Goal: Task Accomplishment & Management: Complete application form

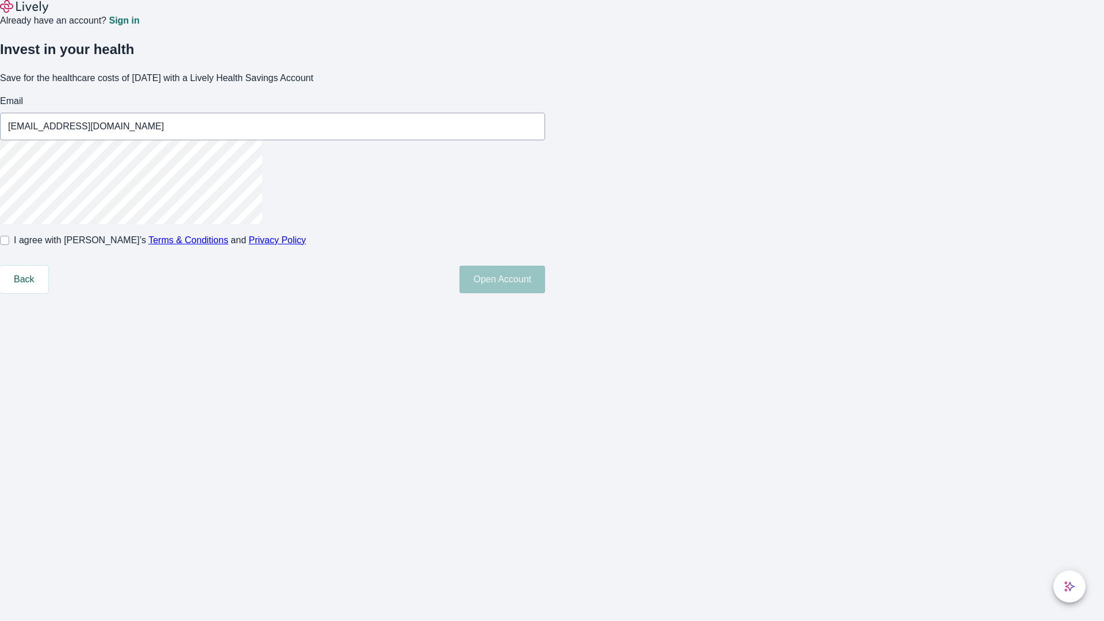
click at [9, 245] on input "I agree with Lively’s Terms & Conditions and Privacy Policy" at bounding box center [4, 240] width 9 height 9
checkbox input "true"
click at [545, 293] on button "Open Account" at bounding box center [503, 280] width 86 height 28
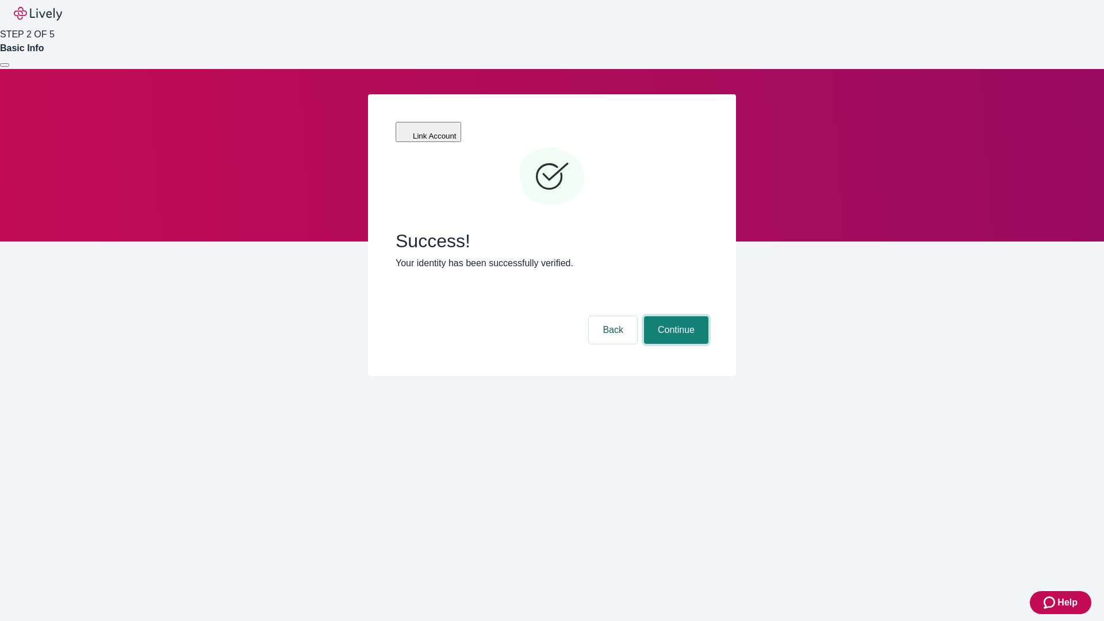
click at [675, 316] on button "Continue" at bounding box center [676, 330] width 64 height 28
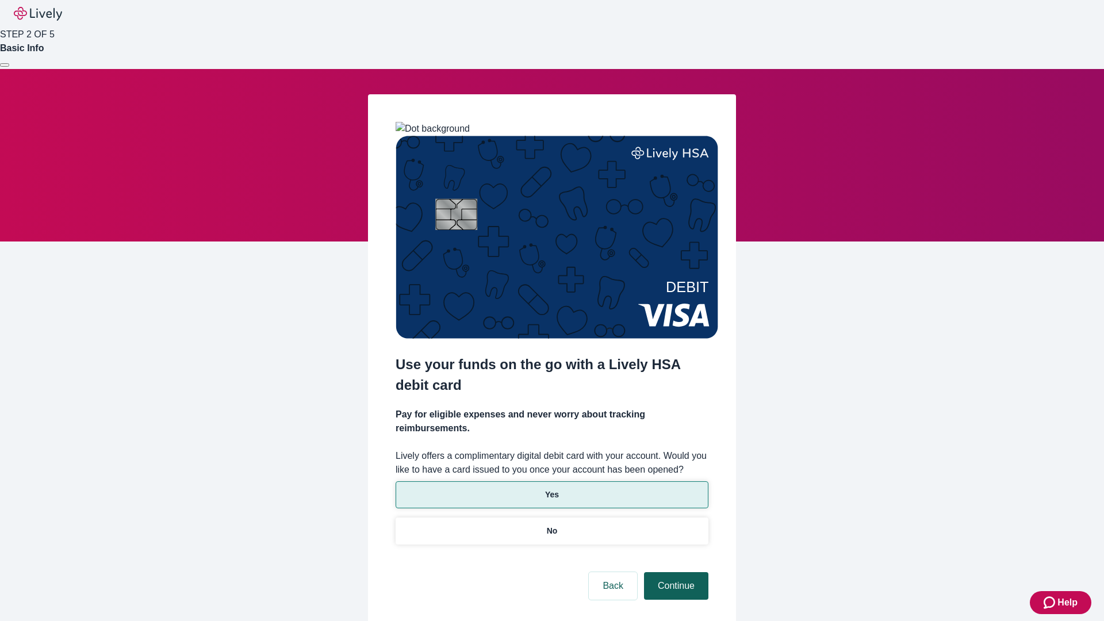
click at [552, 489] on p "Yes" at bounding box center [552, 495] width 14 height 12
click at [675, 572] on button "Continue" at bounding box center [676, 586] width 64 height 28
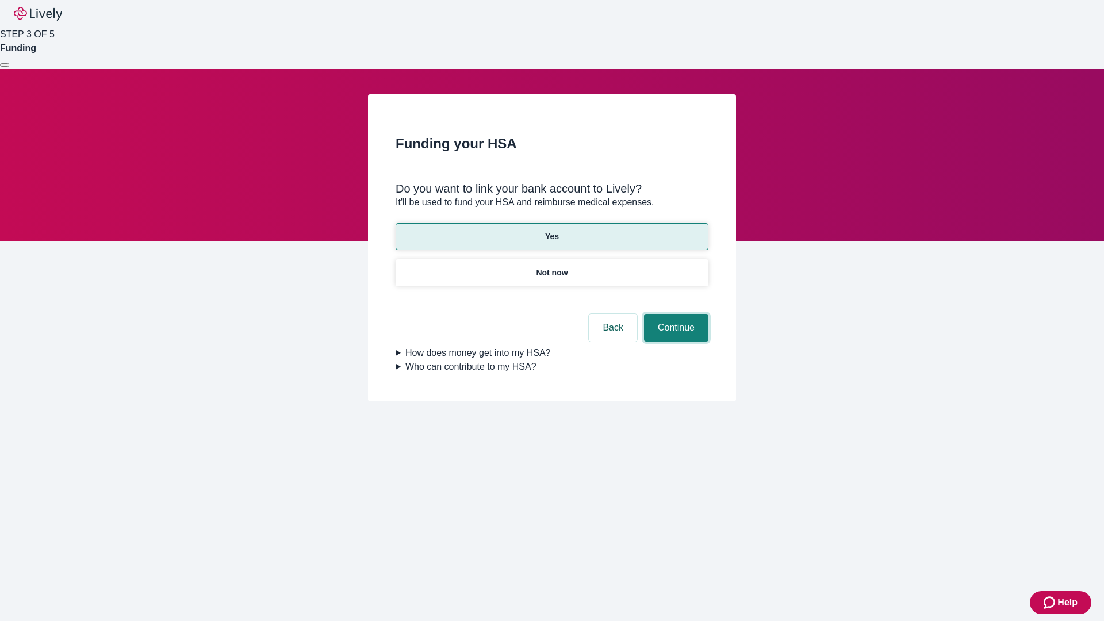
click at [675, 314] on button "Continue" at bounding box center [676, 328] width 64 height 28
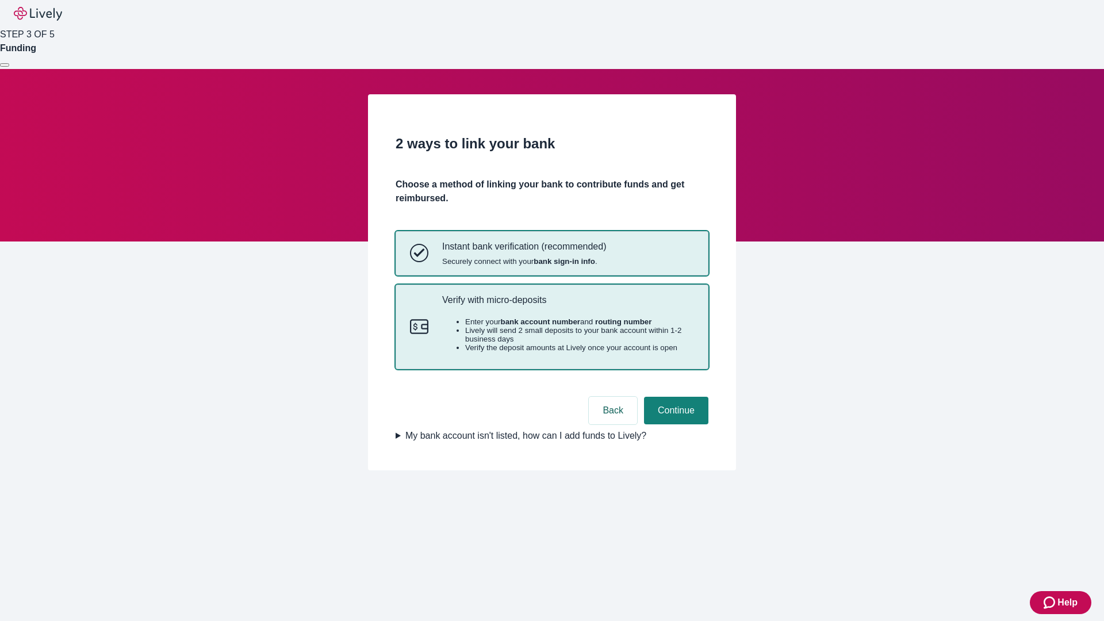
click at [568, 305] on p "Verify with micro-deposits" at bounding box center [568, 300] width 252 height 11
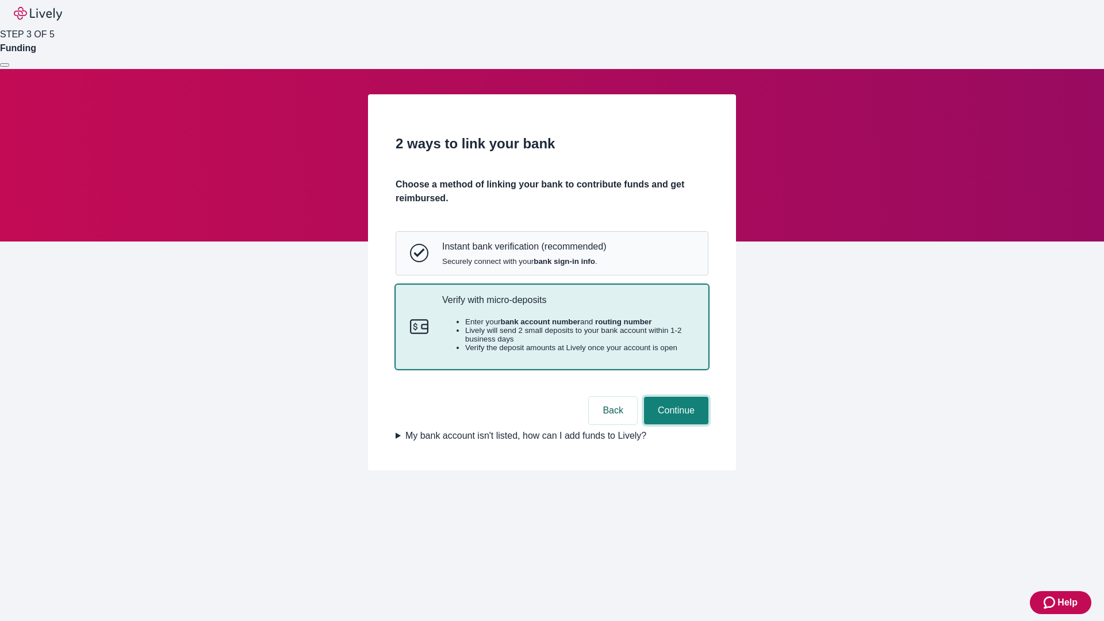
click at [675, 425] on button "Continue" at bounding box center [676, 411] width 64 height 28
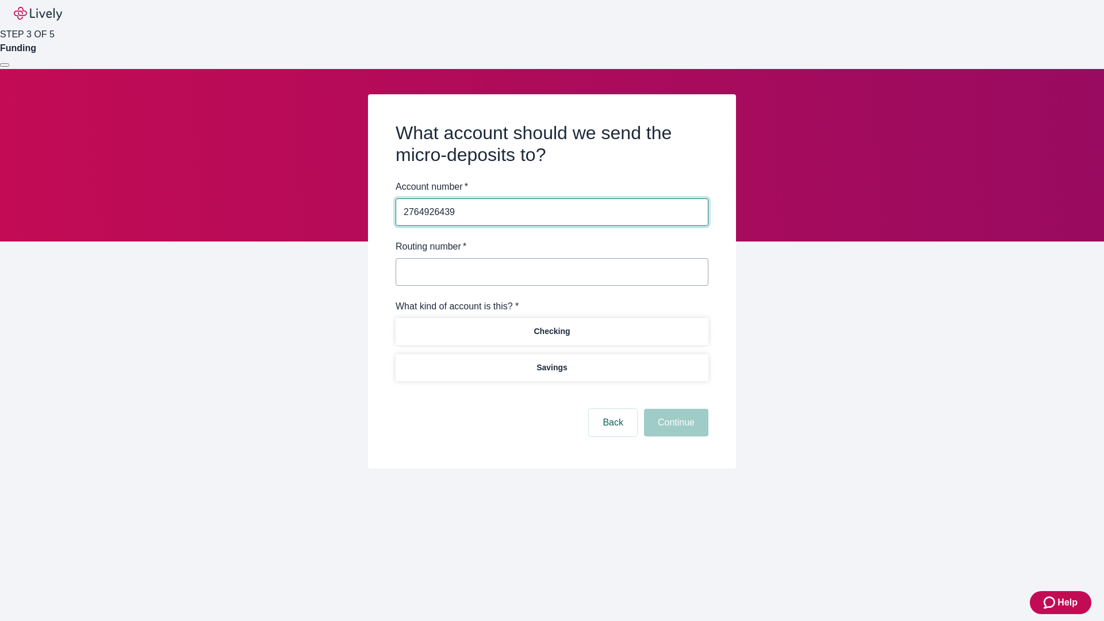
type input "2764926439"
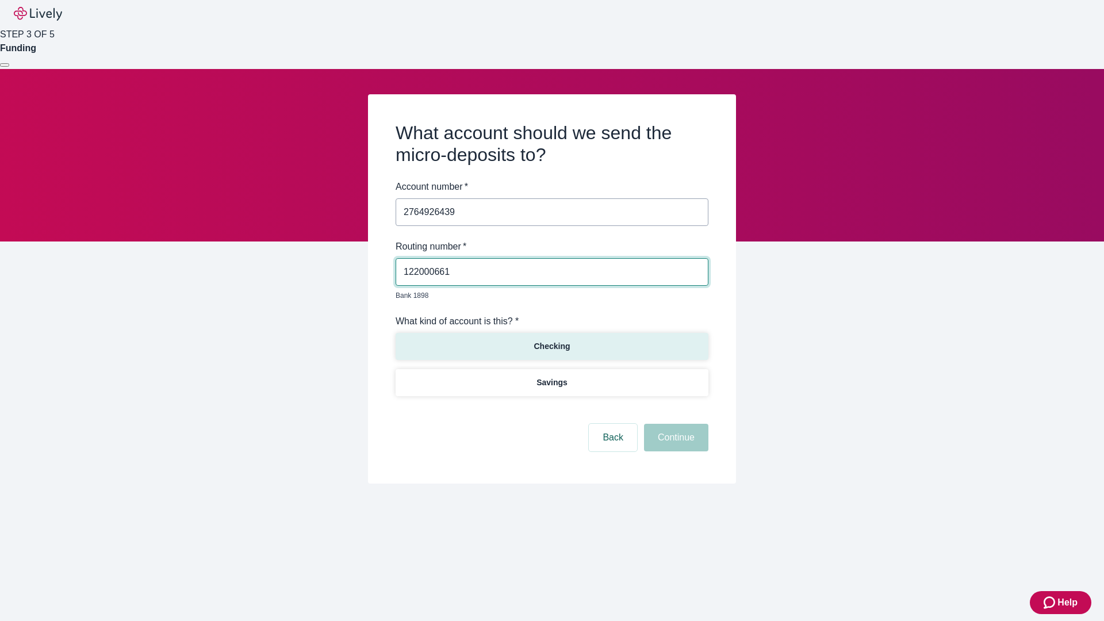
type input "122000661"
click at [552, 341] on p "Checking" at bounding box center [552, 347] width 36 height 12
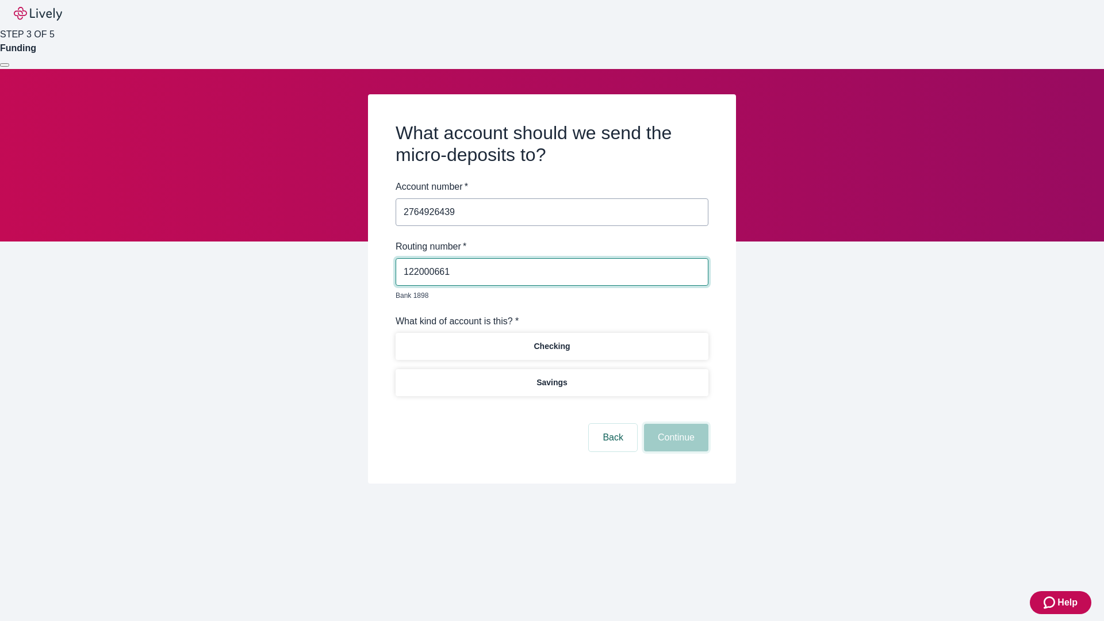
click at [675, 425] on button "Continue" at bounding box center [676, 438] width 64 height 28
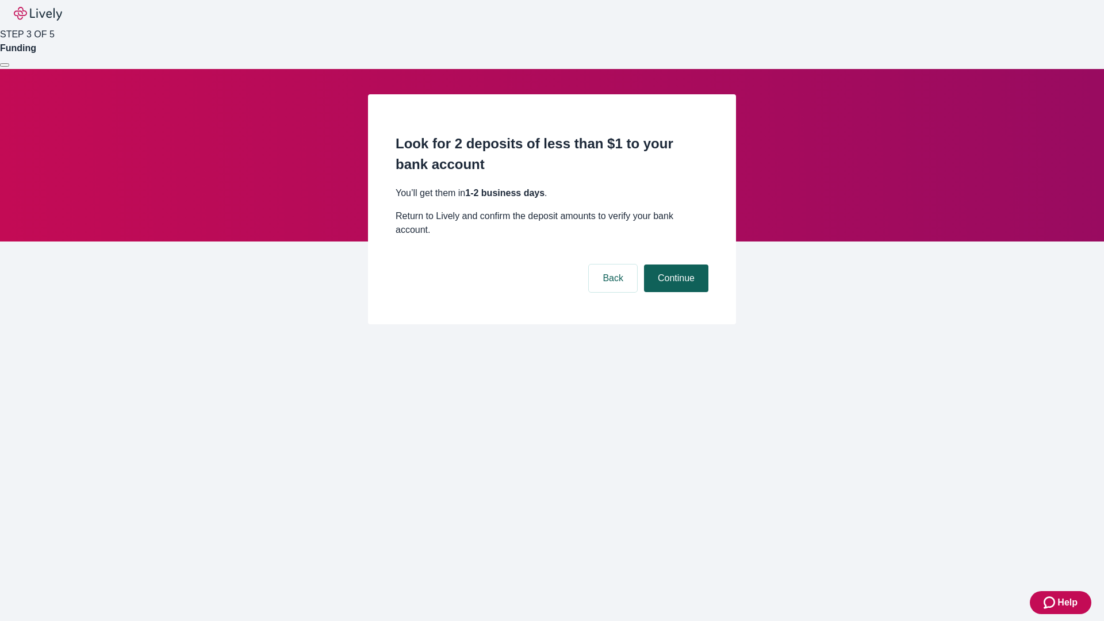
click at [675, 265] on button "Continue" at bounding box center [676, 279] width 64 height 28
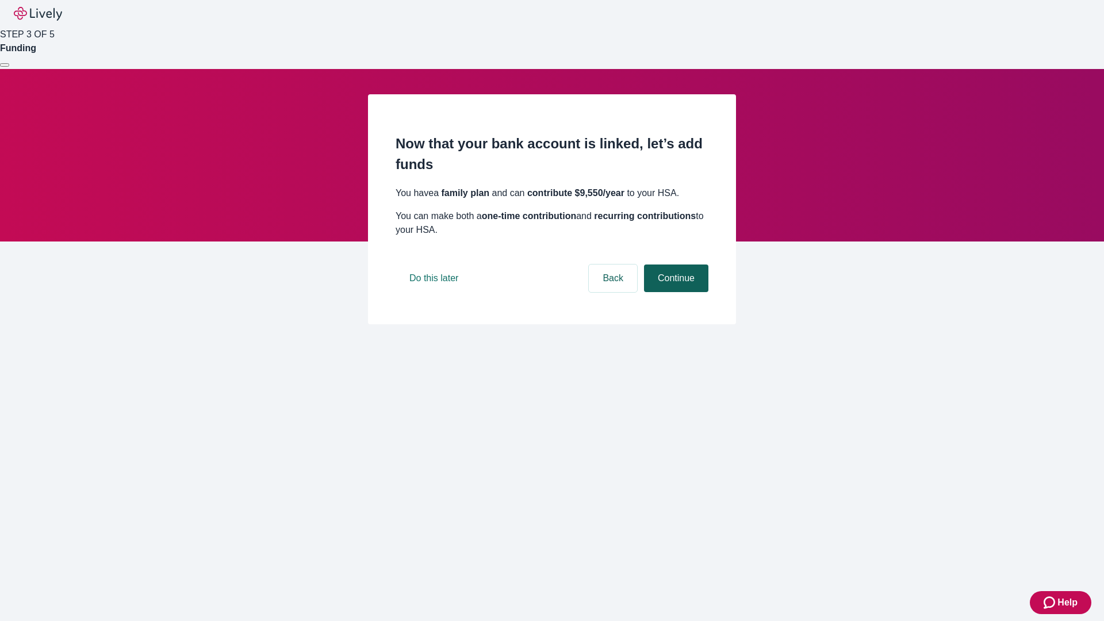
click at [675, 292] on button "Continue" at bounding box center [676, 279] width 64 height 28
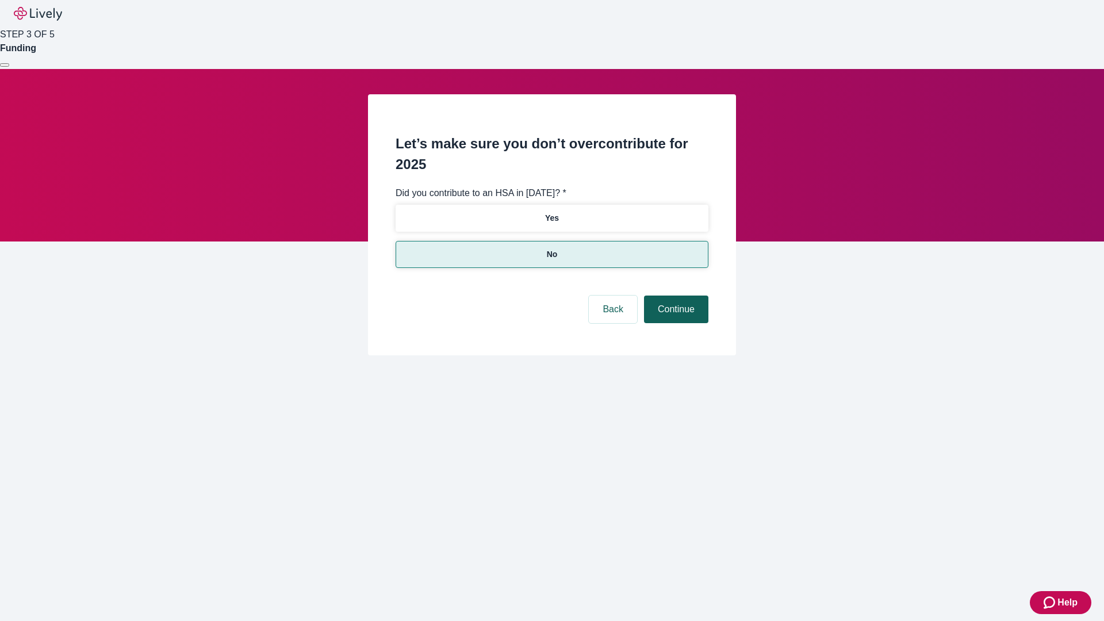
click at [675, 296] on button "Continue" at bounding box center [676, 310] width 64 height 28
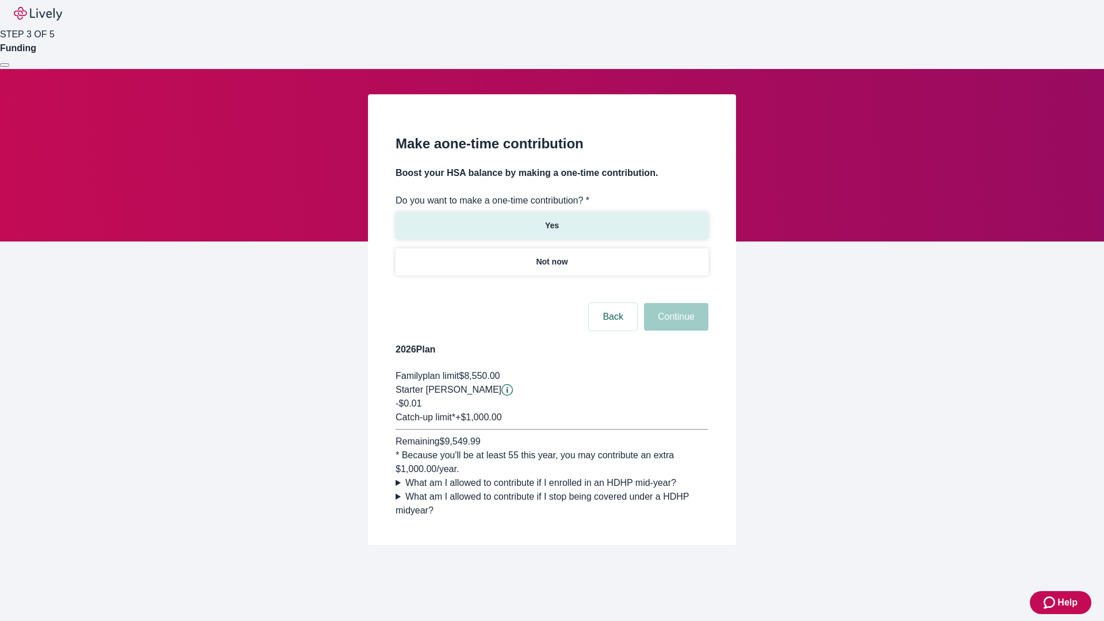
click at [552, 220] on p "Yes" at bounding box center [552, 226] width 14 height 12
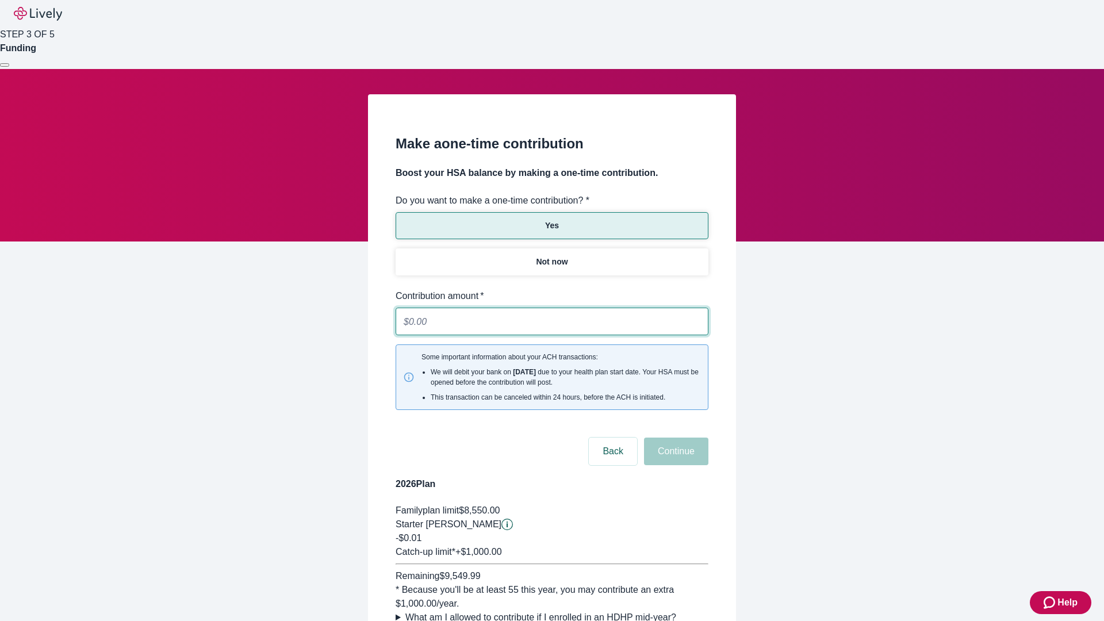
type input "0.01"
click at [675, 438] on button "Continue" at bounding box center [676, 452] width 64 height 28
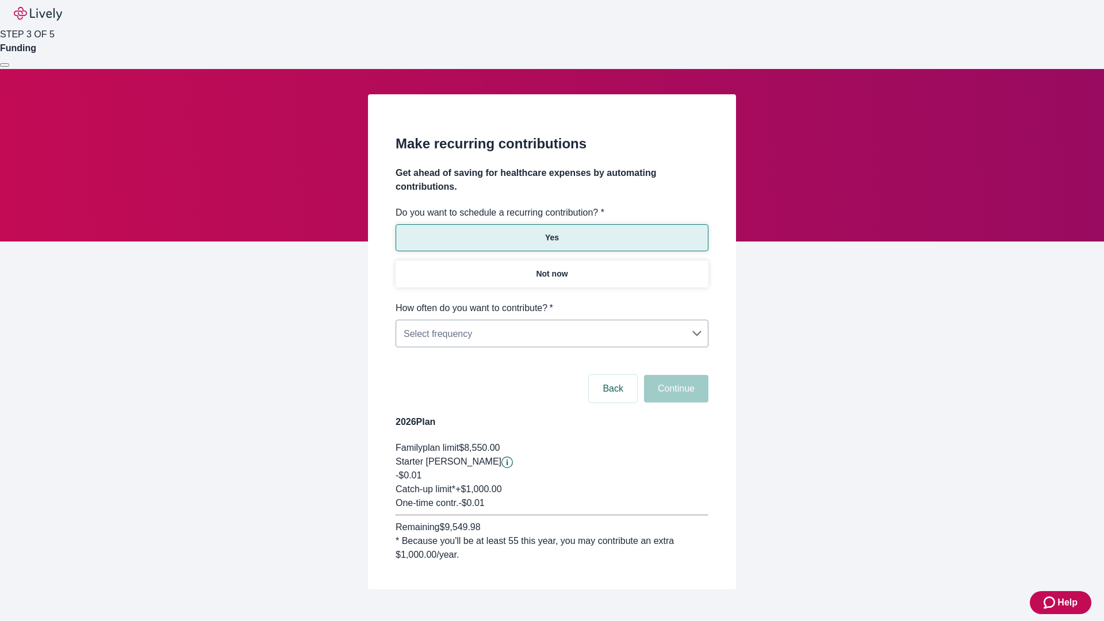
click at [552, 301] on body "Help STEP 3 OF 5 Funding Make recurring contributions Get ahead of saving for h…" at bounding box center [552, 322] width 1104 height 645
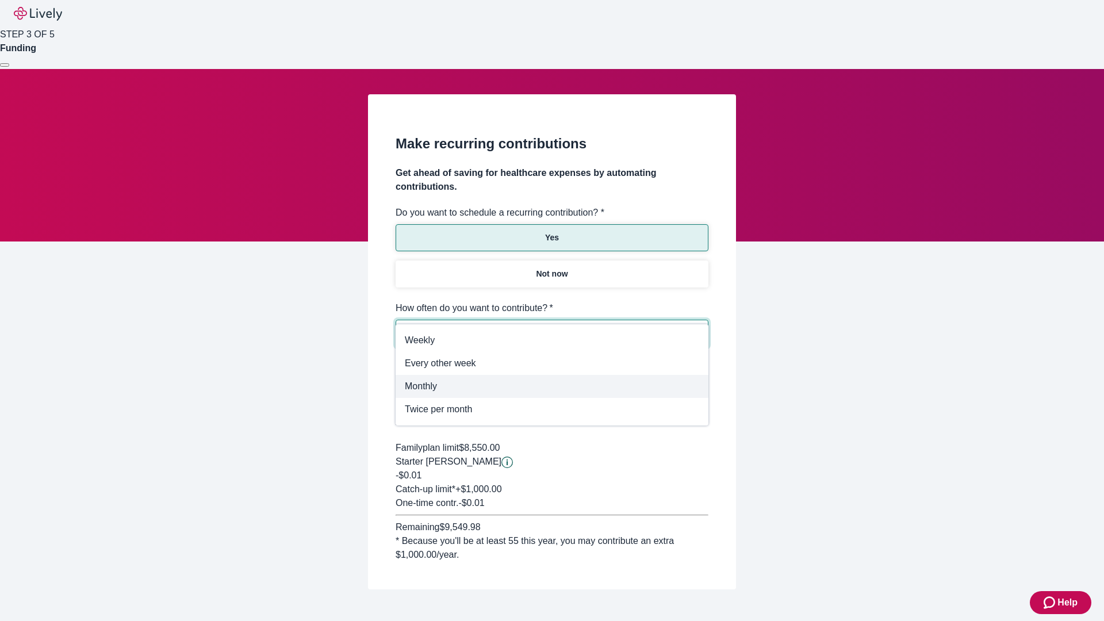
click at [552, 387] on span "Monthly" at bounding box center [552, 387] width 295 height 14
type input "Monthly"
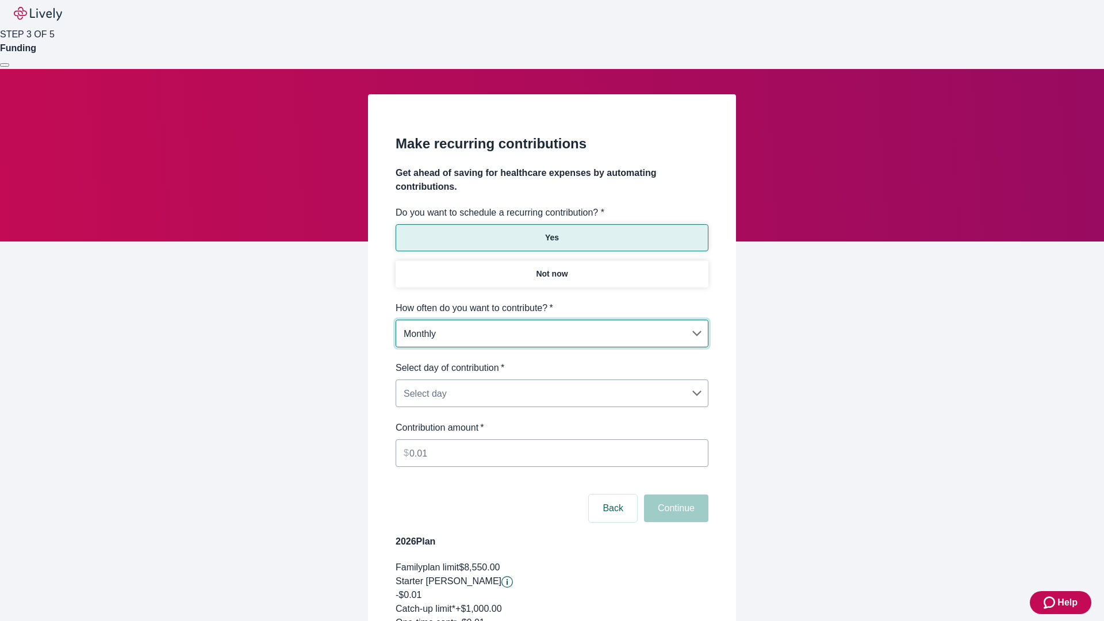
click at [552, 361] on body "Help STEP 3 OF 5 Funding Make recurring contributions Get ahead of saving for h…" at bounding box center [552, 382] width 1104 height 764
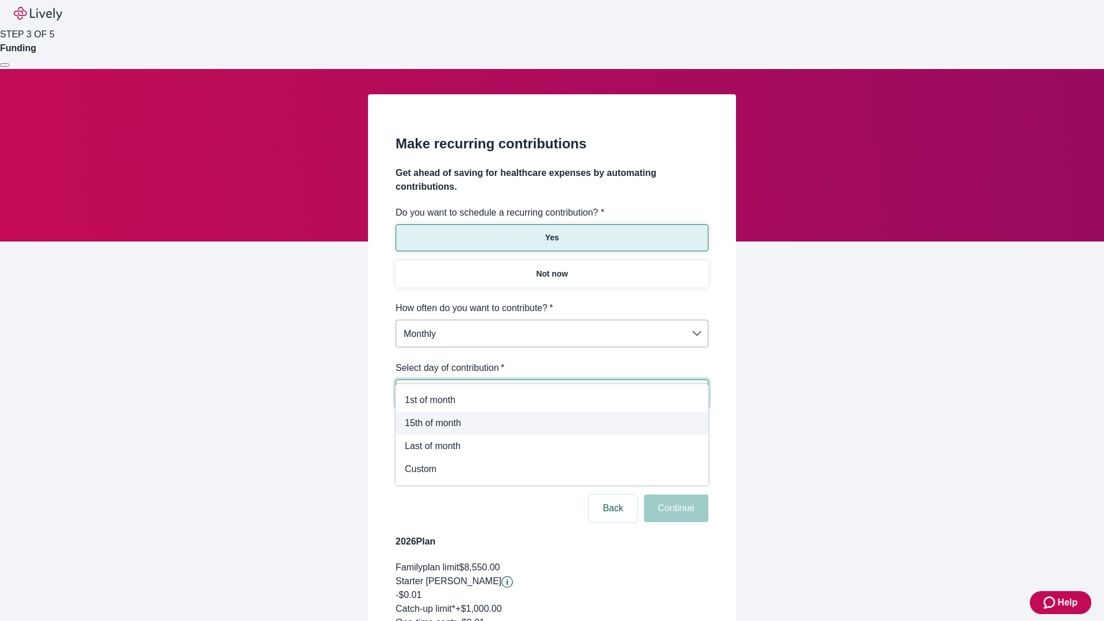
click at [552, 423] on span "15th of month" at bounding box center [552, 423] width 295 height 14
type input "Monthly15th"
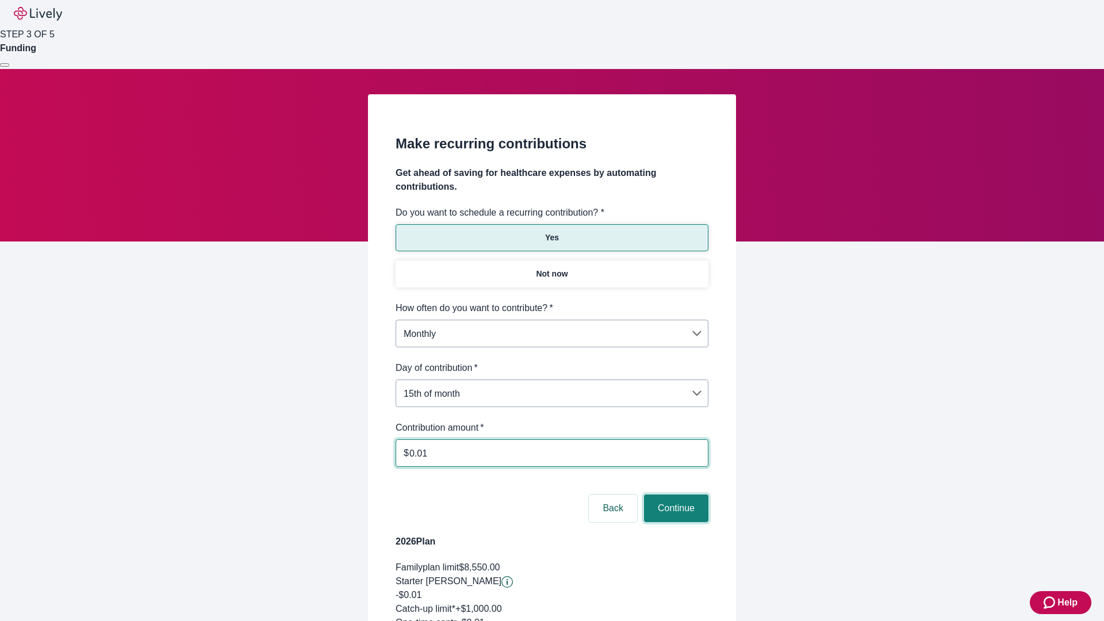
click at [675, 495] on button "Continue" at bounding box center [676, 509] width 64 height 28
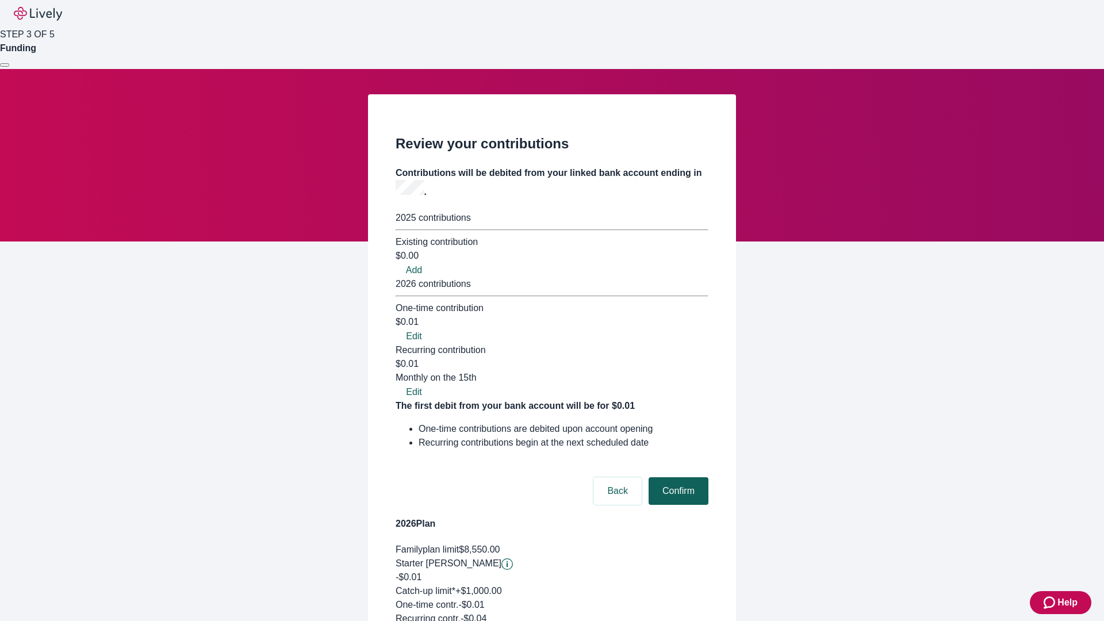
click at [677, 477] on button "Confirm" at bounding box center [679, 491] width 60 height 28
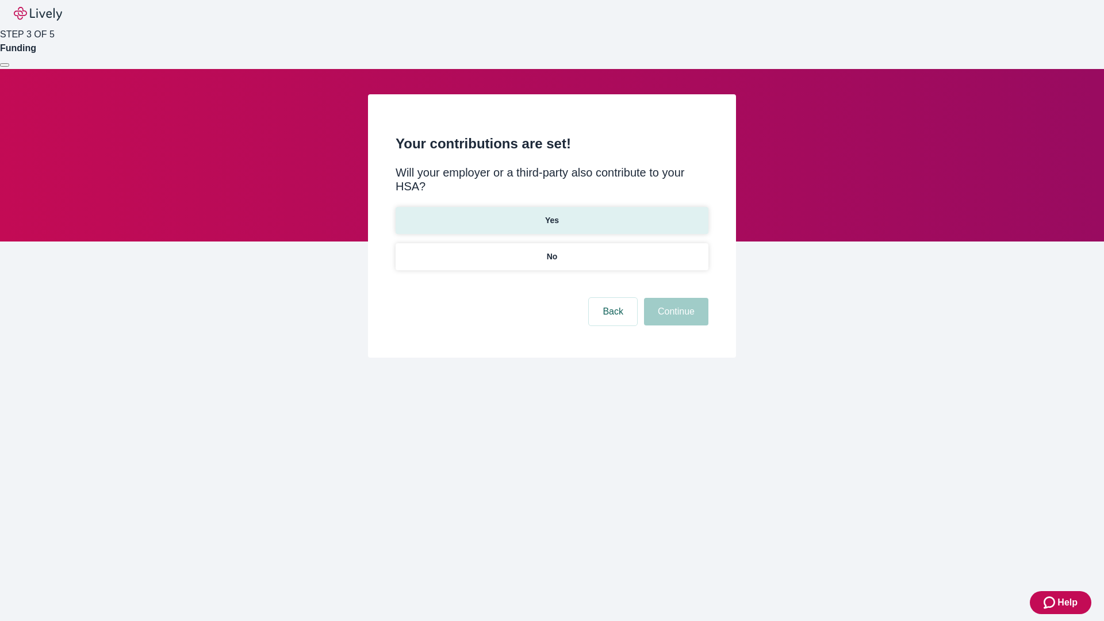
click at [552, 215] on p "Yes" at bounding box center [552, 221] width 14 height 12
click at [675, 298] on button "Continue" at bounding box center [676, 312] width 64 height 28
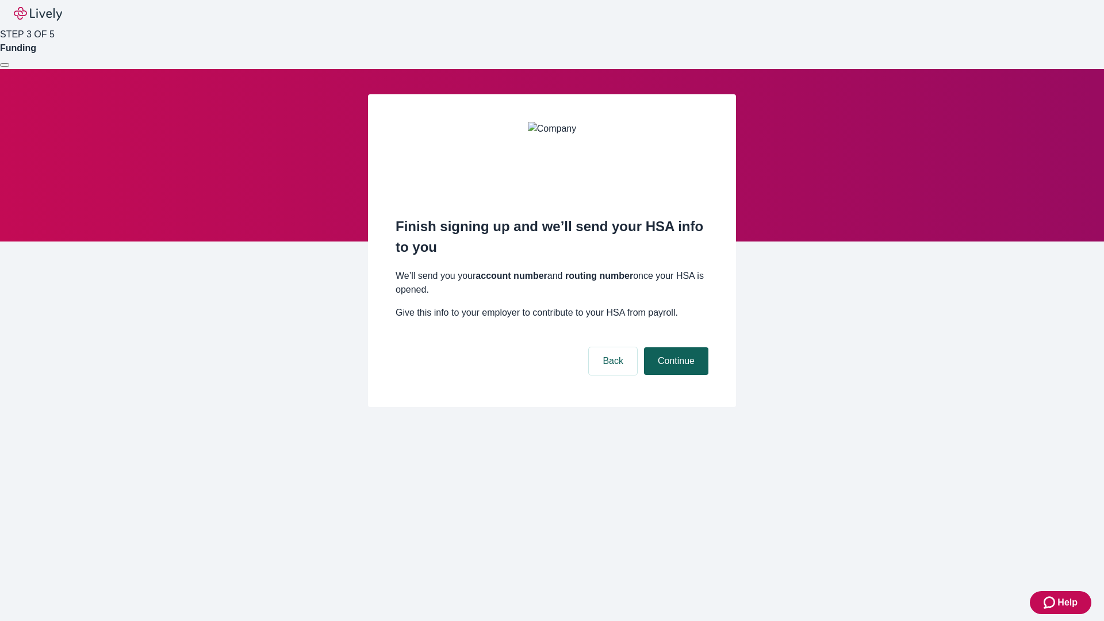
click at [675, 347] on button "Continue" at bounding box center [676, 361] width 64 height 28
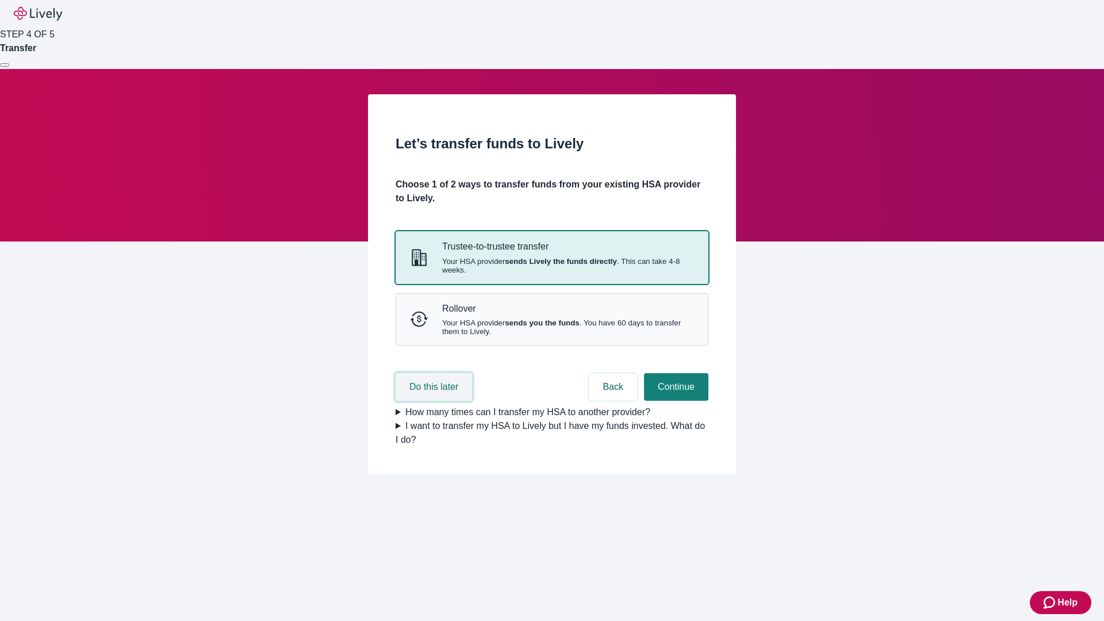
click at [435, 401] on button "Do this later" at bounding box center [434, 387] width 77 height 28
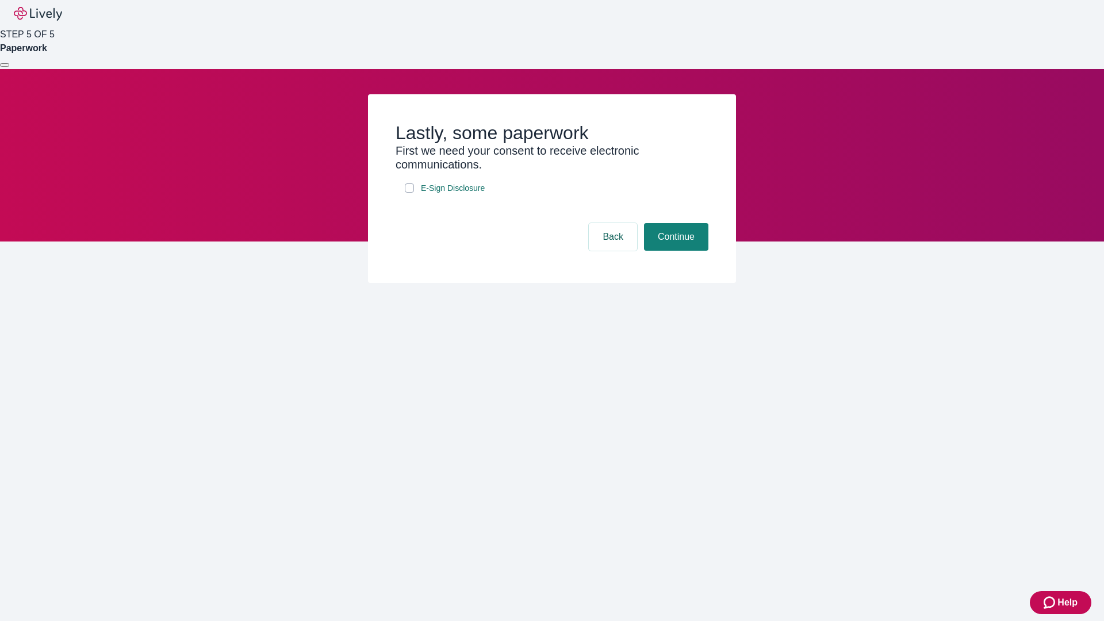
click at [410, 193] on input "E-Sign Disclosure" at bounding box center [409, 187] width 9 height 9
checkbox input "true"
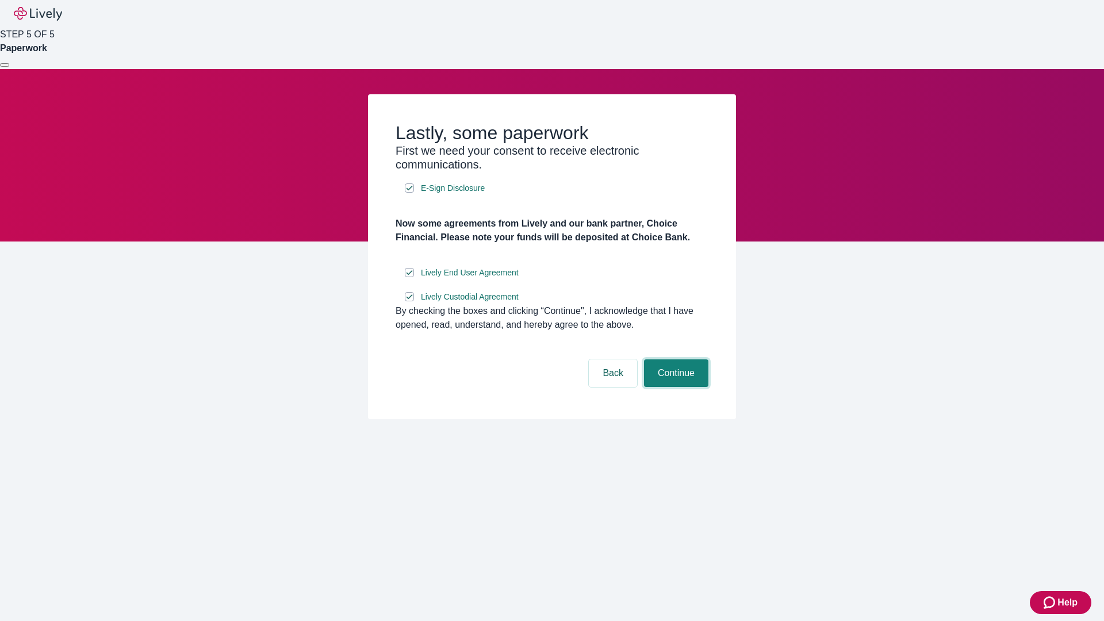
click at [675, 387] on button "Continue" at bounding box center [676, 374] width 64 height 28
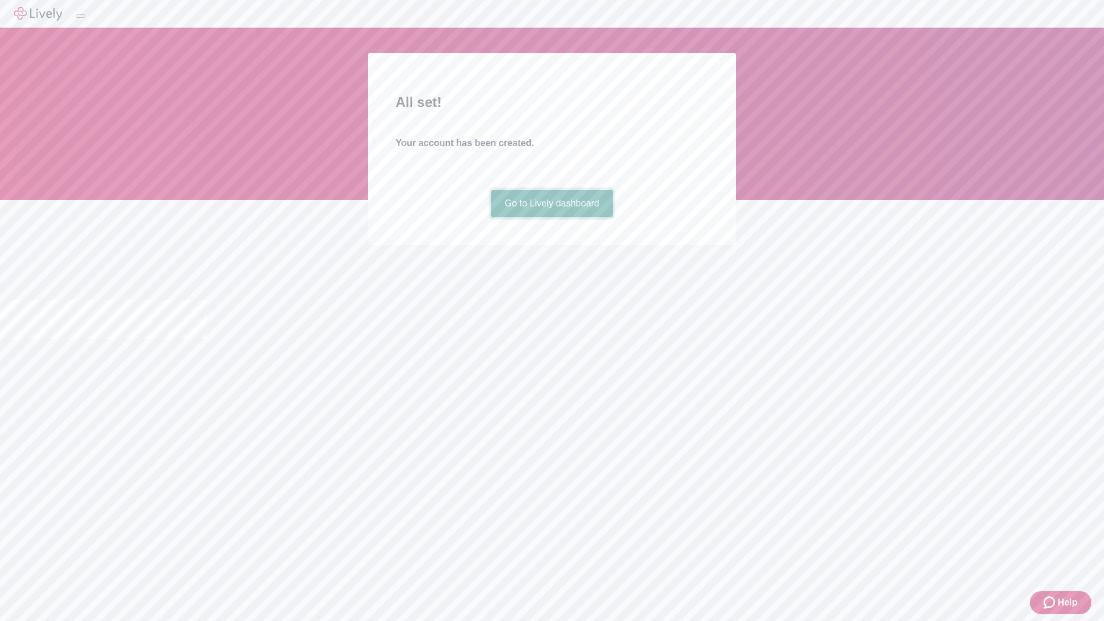
click at [552, 217] on link "Go to Lively dashboard" at bounding box center [552, 204] width 123 height 28
